Goal: Check status: Check status

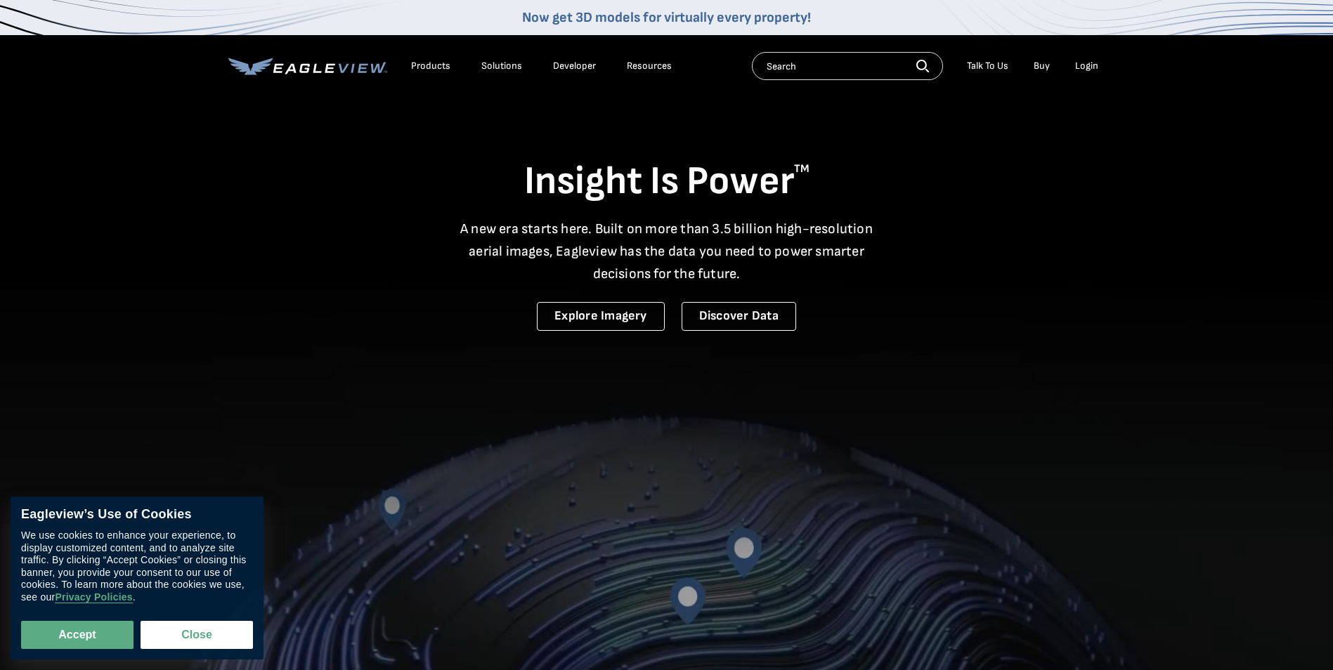
click at [1084, 66] on div "Login" at bounding box center [1086, 66] width 23 height 13
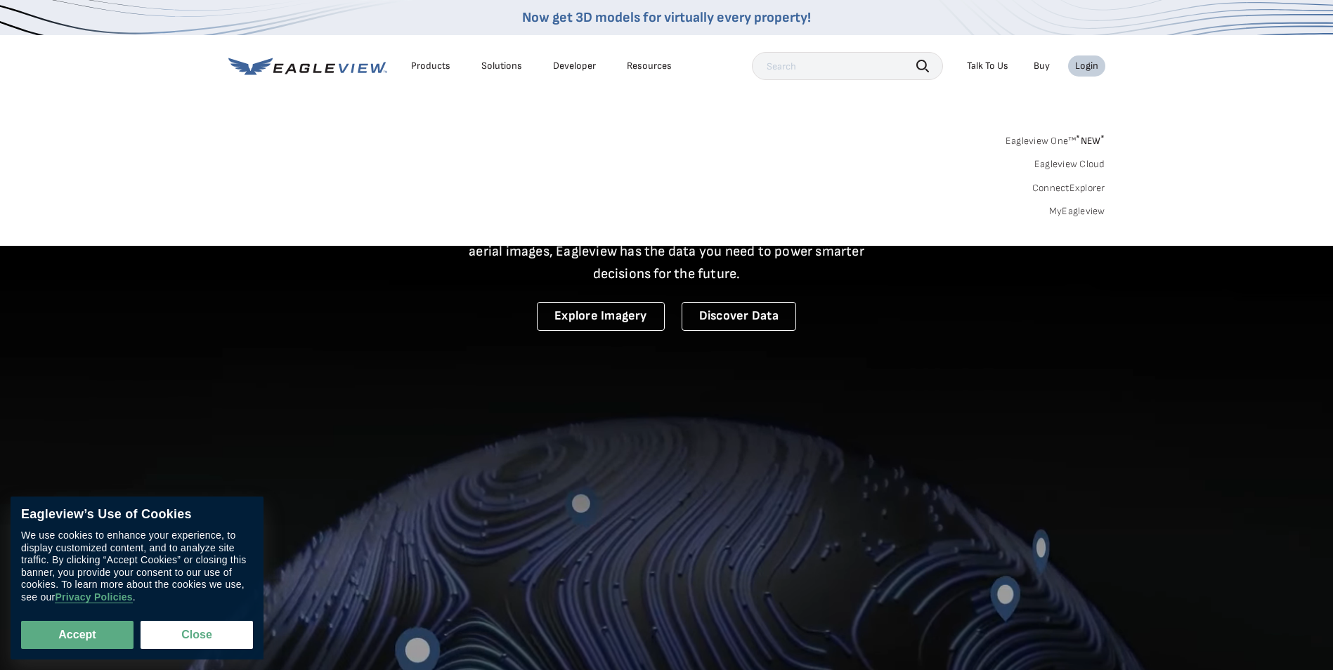
click at [1071, 209] on link "MyEagleview" at bounding box center [1077, 211] width 56 height 13
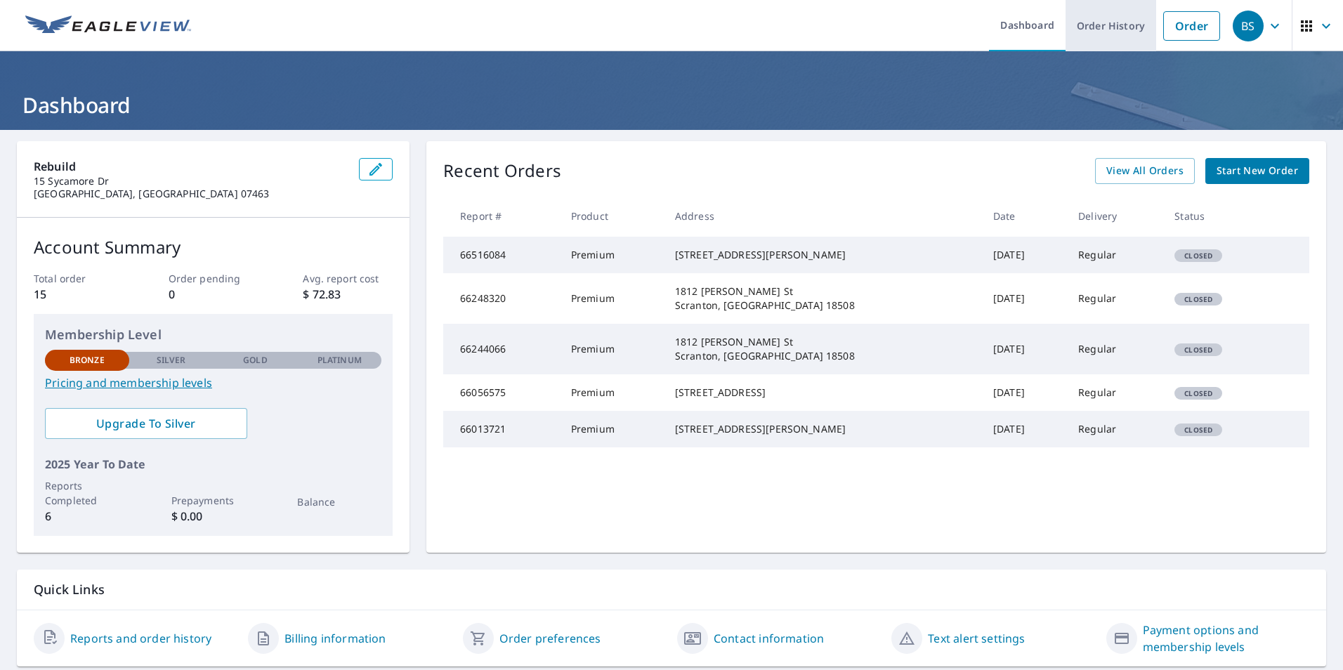
click at [1114, 32] on link "Order History" at bounding box center [1111, 25] width 91 height 51
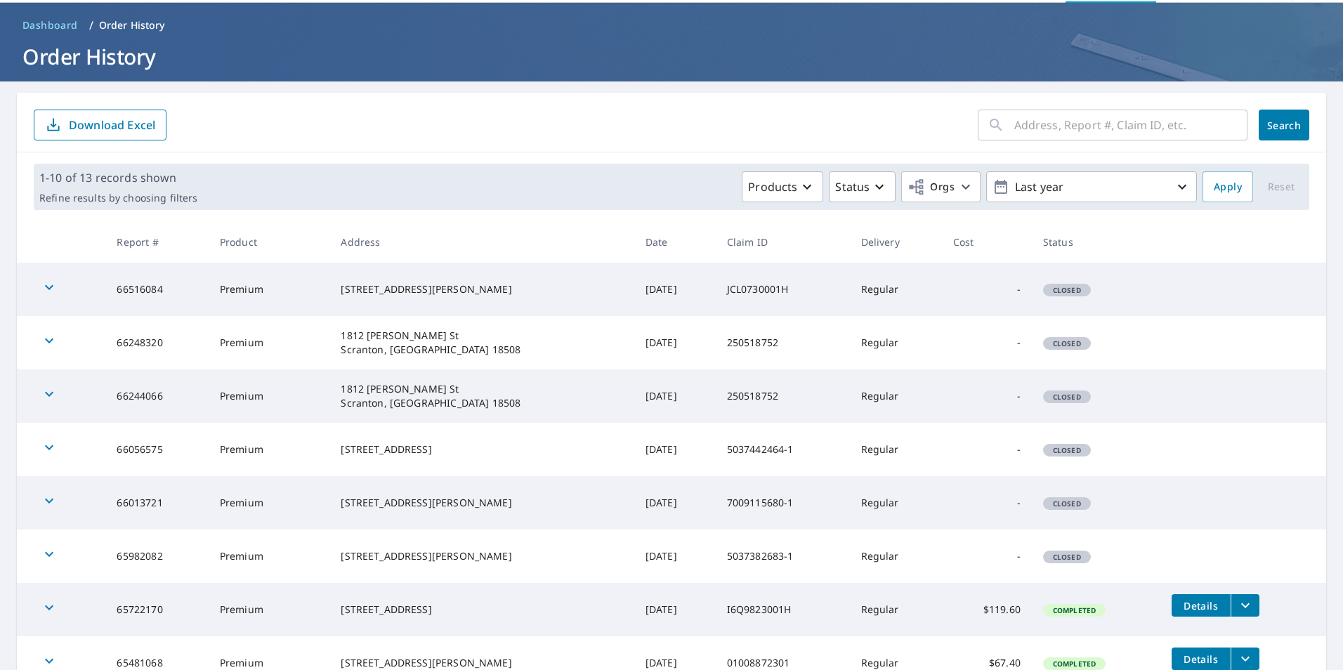
scroll to position [140, 0]
